Goal: Task Accomplishment & Management: Use online tool/utility

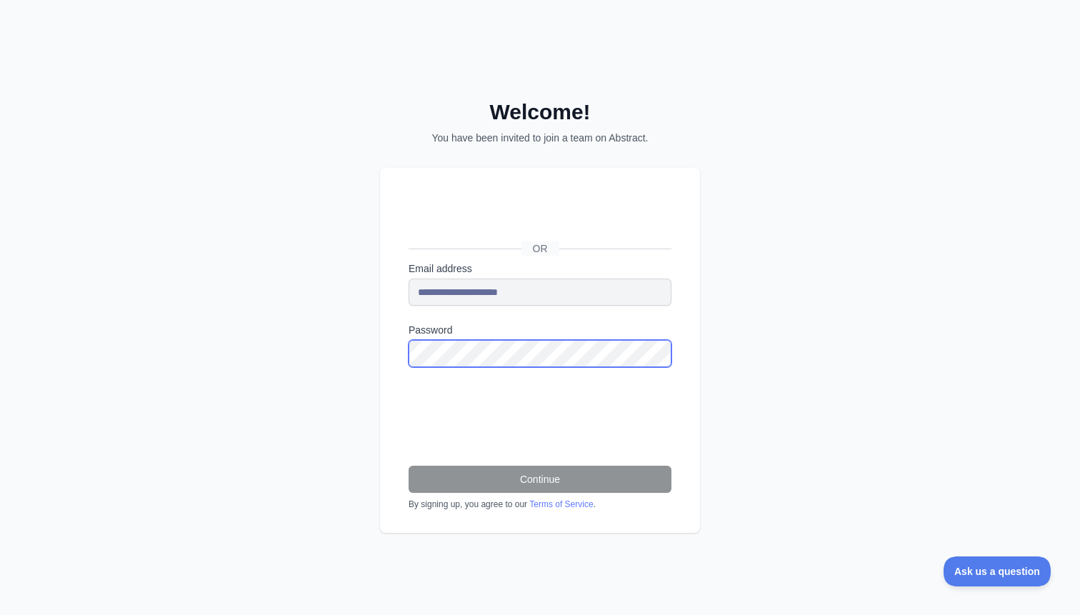
click at [651, 350] on body "**********" at bounding box center [540, 307] width 1080 height 615
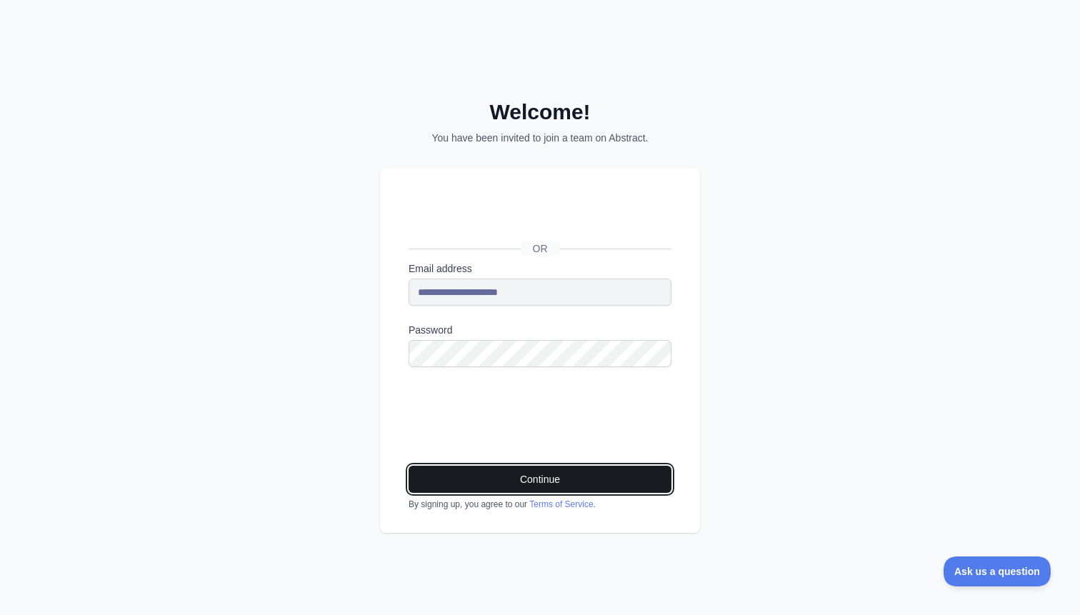
click at [576, 476] on button "Continue" at bounding box center [539, 479] width 263 height 27
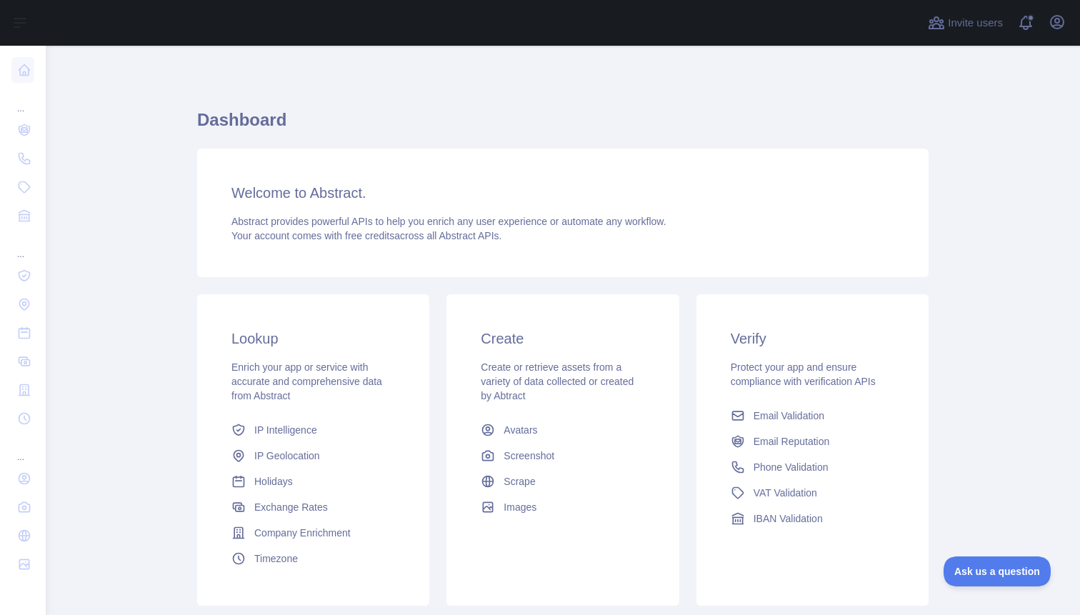
click at [1030, 137] on main "Dashboard Welcome to Abstract. Abstract provides powerful APIs to help you enri…" at bounding box center [563, 330] width 1034 height 569
click at [1026, 326] on main "Dashboard Welcome to Abstract. Abstract provides powerful APIs to help you enri…" at bounding box center [563, 330] width 1034 height 569
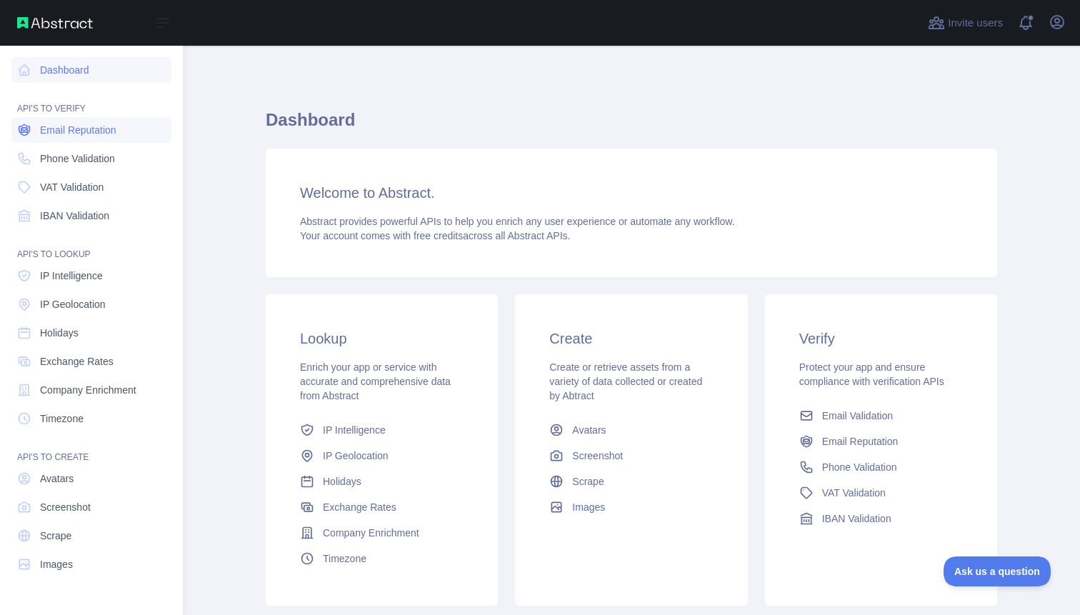
click at [104, 133] on span "Email Reputation" at bounding box center [78, 130] width 76 height 14
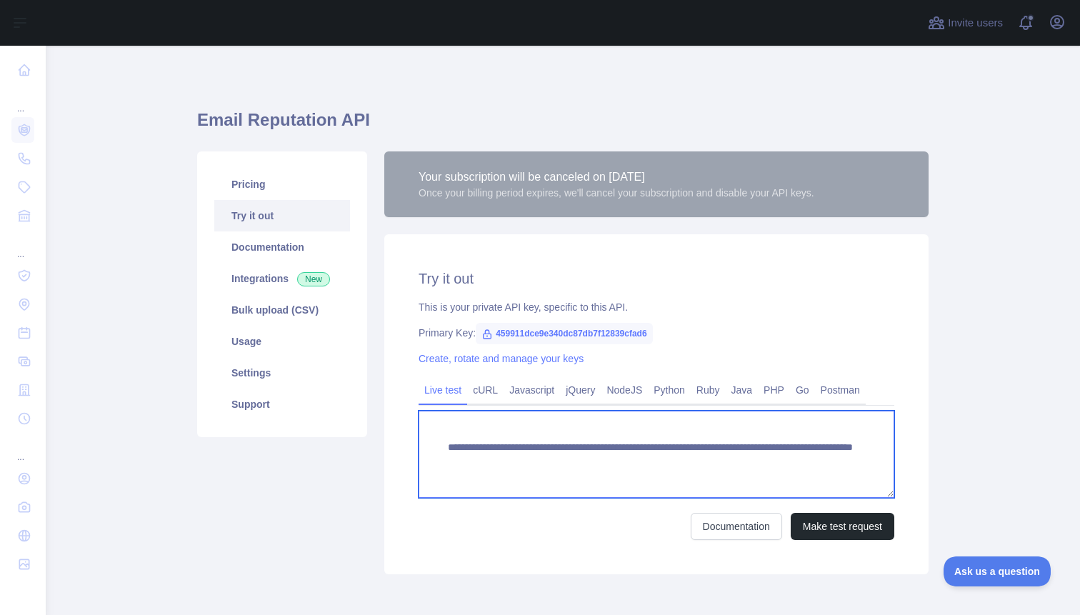
drag, startPoint x: 835, startPoint y: 463, endPoint x: 383, endPoint y: 450, distance: 452.2
click at [383, 450] on div "**********" at bounding box center [656, 362] width 561 height 423
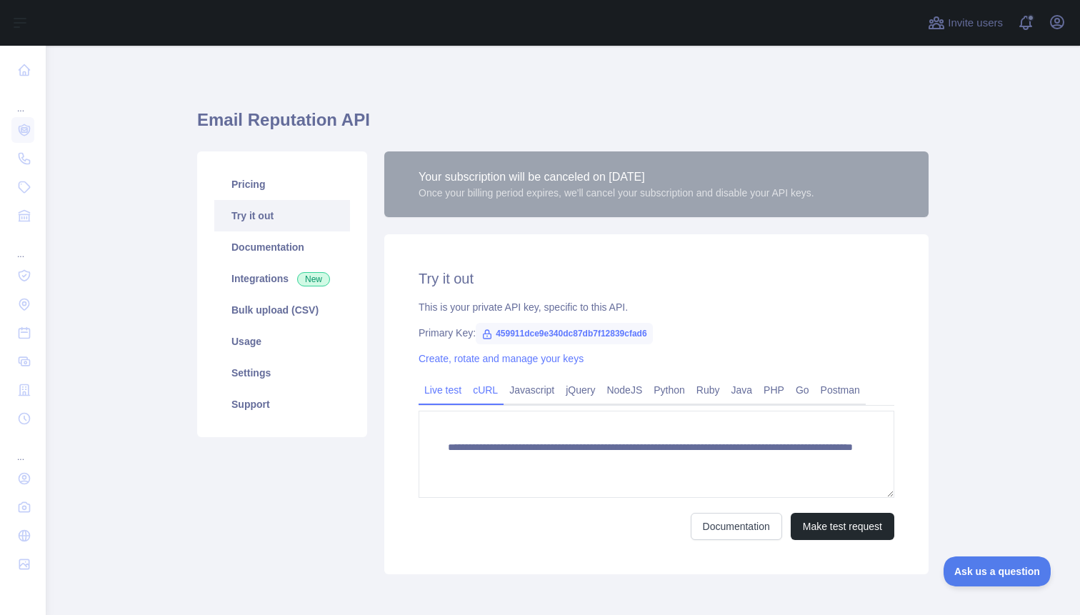
click at [491, 391] on link "cURL" at bounding box center [485, 389] width 36 height 23
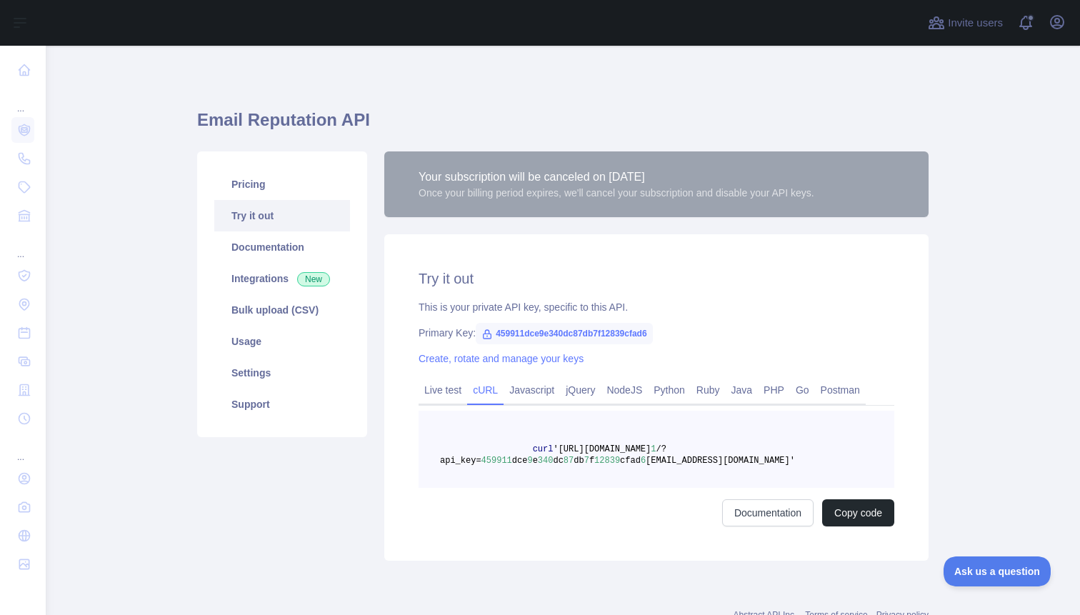
drag, startPoint x: 815, startPoint y: 463, endPoint x: 534, endPoint y: 449, distance: 281.0
click at [534, 449] on pre "curl '[URL][DOMAIN_NAME] 1 /?api_key= 459911 dce 9 e 340 dc 87 db 7 f 12839 cfa…" at bounding box center [656, 449] width 476 height 77
copy span "curl '[URL][DOMAIN_NAME] 1 /?api_key= 459911 dce 9 e 340 dc 87 db 7 f 12839 cfa…"
